Goal: Learn about a topic

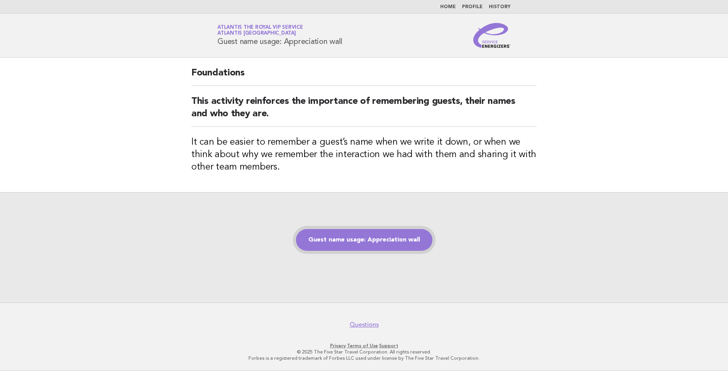
click at [368, 234] on link "Guest name usage: Appreciation wall" at bounding box center [364, 240] width 137 height 22
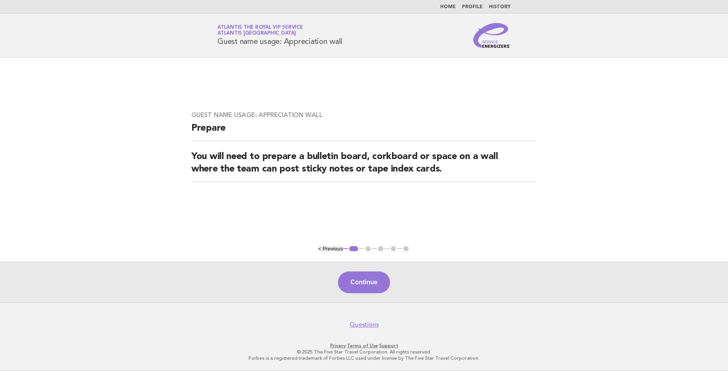
click at [447, 6] on link "Home" at bounding box center [448, 7] width 16 height 5
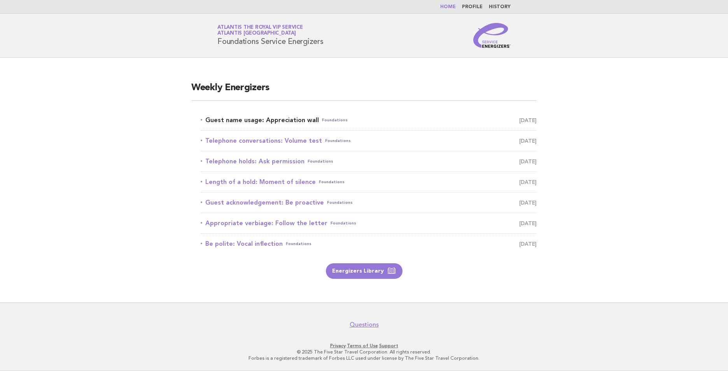
click at [292, 118] on link "Guest name usage: Appreciation wall Foundations August 18" at bounding box center [369, 120] width 336 height 11
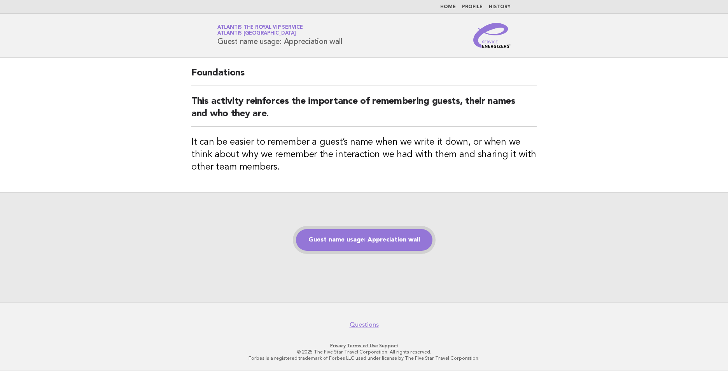
click at [374, 244] on link "Guest name usage: Appreciation wall" at bounding box center [364, 240] width 137 height 22
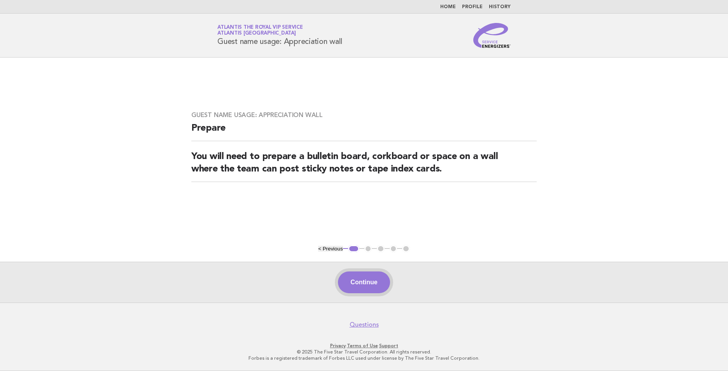
click at [374, 284] on button "Continue" at bounding box center [364, 283] width 52 height 22
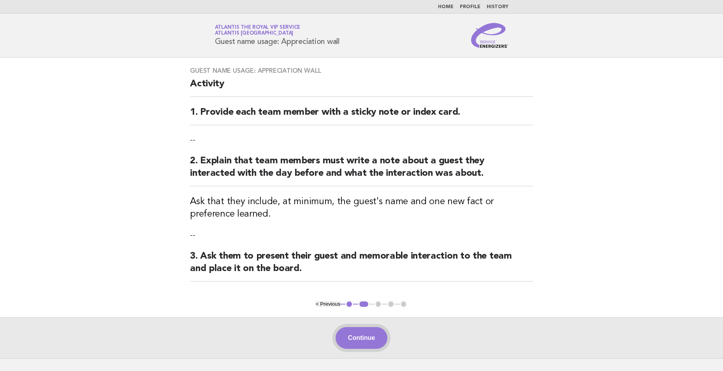
click at [372, 330] on button "Continue" at bounding box center [361, 338] width 52 height 22
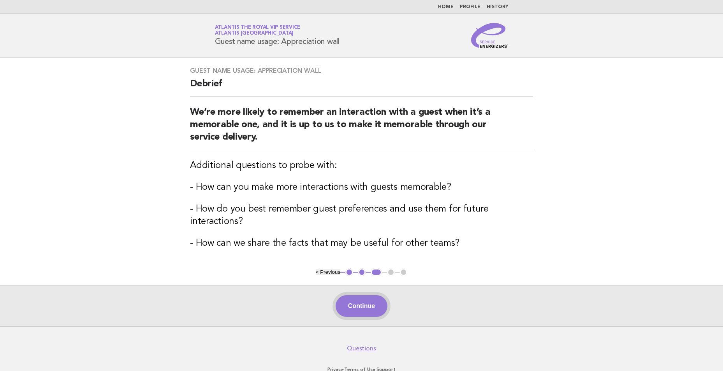
click at [374, 309] on button "Continue" at bounding box center [361, 306] width 52 height 22
